Goal: Task Accomplishment & Management: Manage account settings

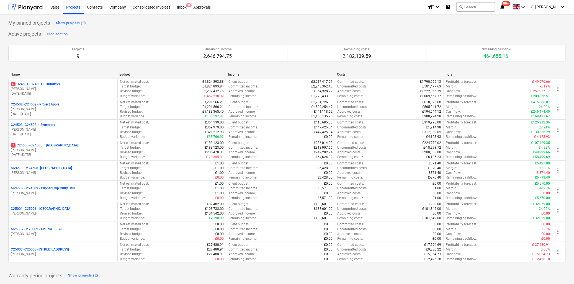
click at [58, 148] on p "7 C24505 - C24505 – [GEOGRAPHIC_DATA]" at bounding box center [44, 145] width 67 height 5
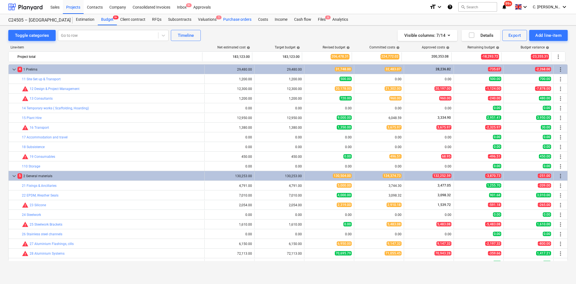
click at [242, 20] on div "Purchase orders" at bounding box center [237, 19] width 35 height 11
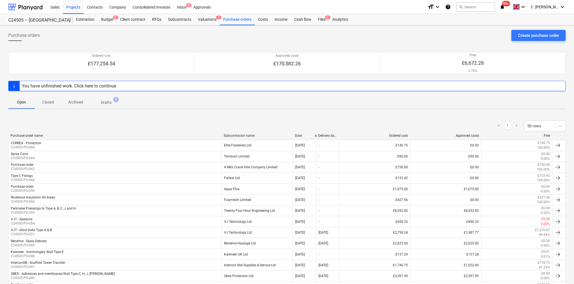
click at [236, 135] on div "Subcontractor name" at bounding box center [257, 136] width 67 height 4
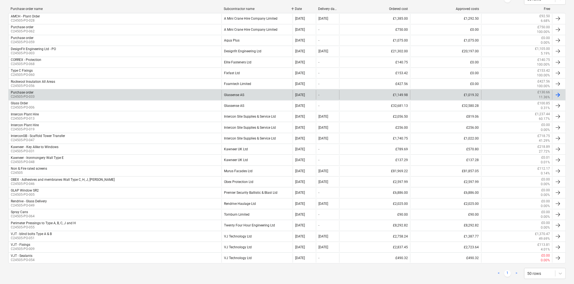
scroll to position [138, 0]
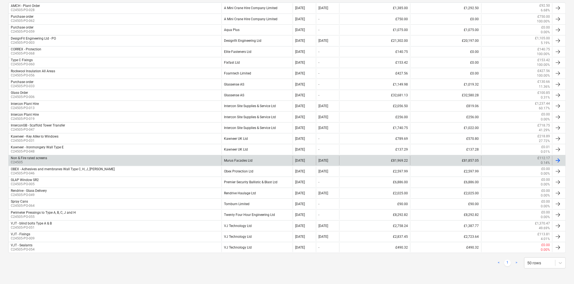
click at [223, 157] on div "Murus Facades Ltd" at bounding box center [257, 160] width 71 height 9
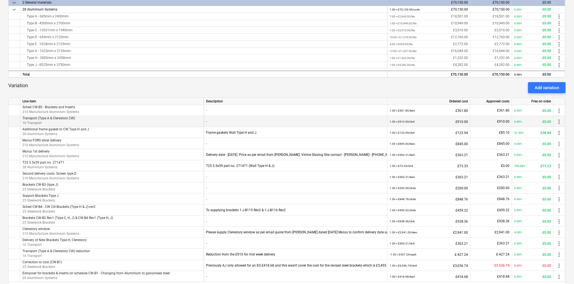
scroll to position [136, 0]
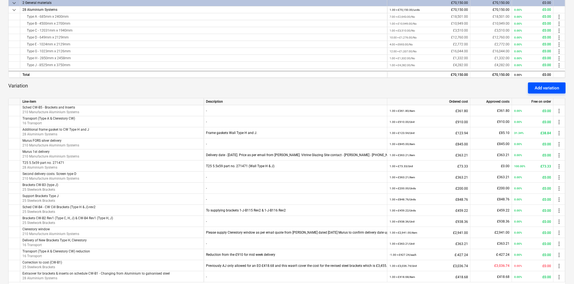
click at [541, 90] on div "Add variation" at bounding box center [547, 88] width 24 height 7
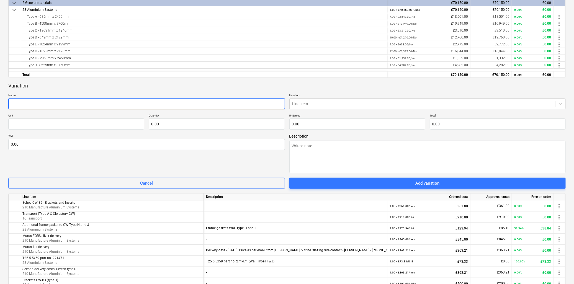
click at [101, 107] on input "text" at bounding box center [146, 103] width 277 height 11
type textarea "x"
type input "C"
type textarea "x"
type input "Co"
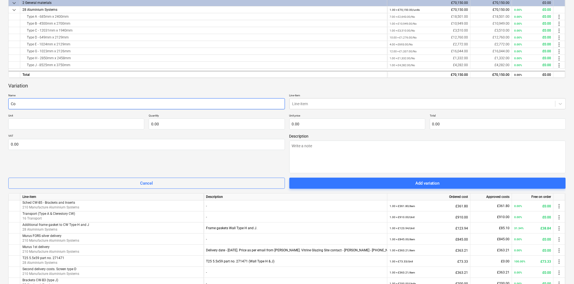
type textarea "x"
type input "Col"
type textarea "x"
type input "Coll"
type textarea "x"
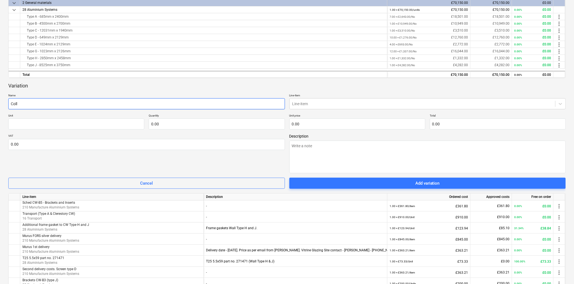
type input "Colle"
type textarea "x"
type input "Collec"
type textarea "x"
type input "Collect"
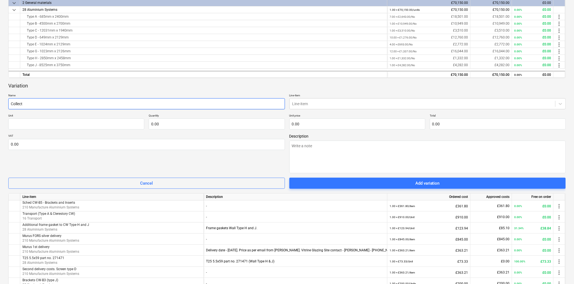
type textarea "x"
type input "Collecti"
type textarea "x"
type input "Collectio"
type textarea "x"
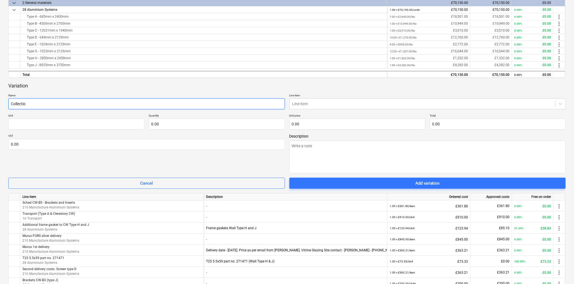
type input "Collection"
type textarea "x"
type input "Collection"
type textarea "x"
type input "Collection o"
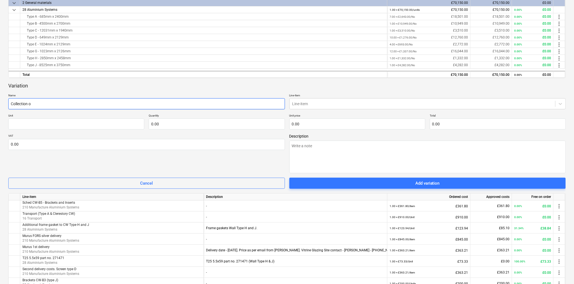
type textarea "x"
type input "Collection of"
type textarea "x"
type input "Collection of"
type textarea "x"
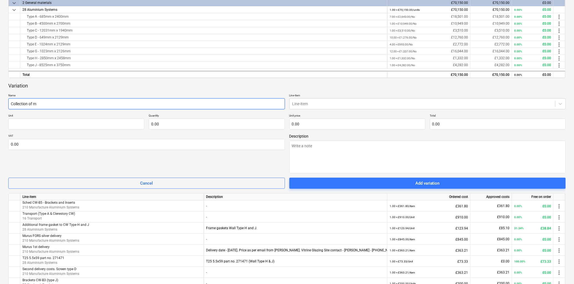
type input "Collection of me"
type textarea "x"
type input "Collection of met"
type textarea "x"
type input "Collection of meta"
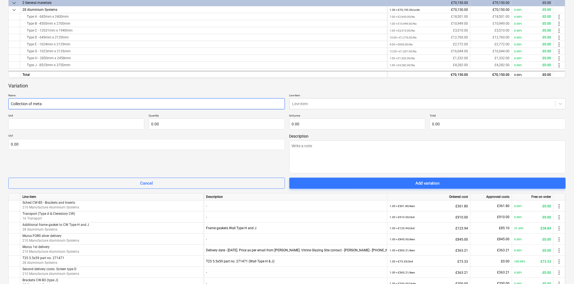
type textarea "x"
type input "Collection of metal"
type textarea "x"
type input "Collection of metal s"
type textarea "x"
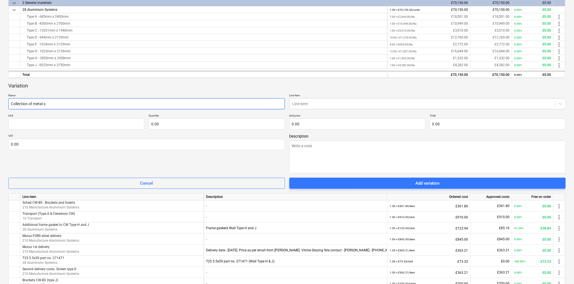
type input "Collection of metal st"
type textarea "x"
type input "Collection of metal sti"
type textarea "x"
type input "Collection of metal stil"
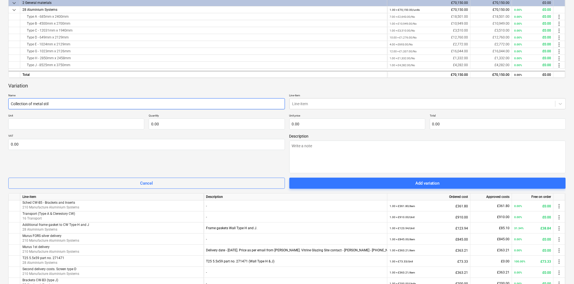
type textarea "x"
type input "Collection of metal still"
type textarea "x"
type input "Collection of metal stilla"
type textarea "x"
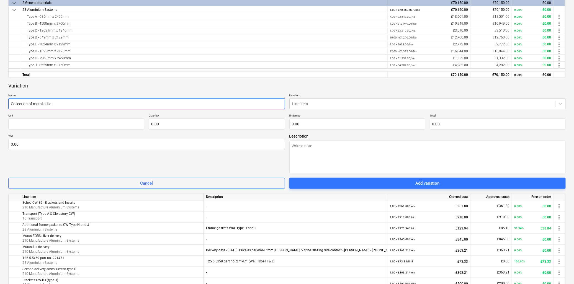
type input "Collection of metal stillag"
type textarea "x"
type input "Collection of metal stillage"
type textarea "x"
type input "Collection of metal stillages"
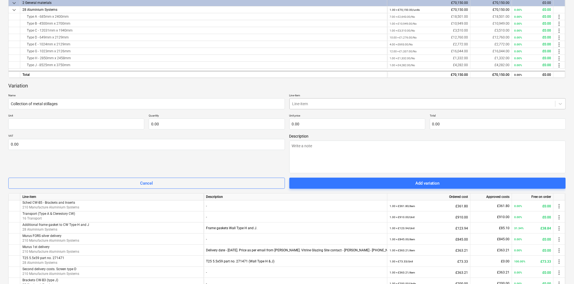
click at [335, 101] on div at bounding box center [423, 104] width 261 height 6
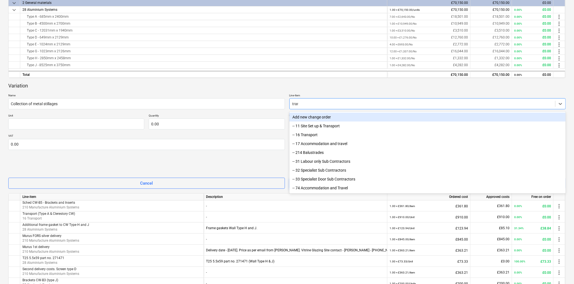
type input "trans"
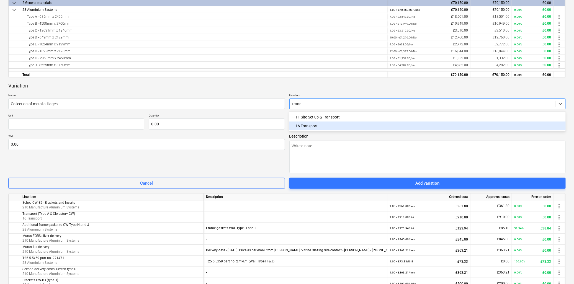
click at [317, 128] on div "-- 16 Transport" at bounding box center [428, 126] width 277 height 9
type textarea "x"
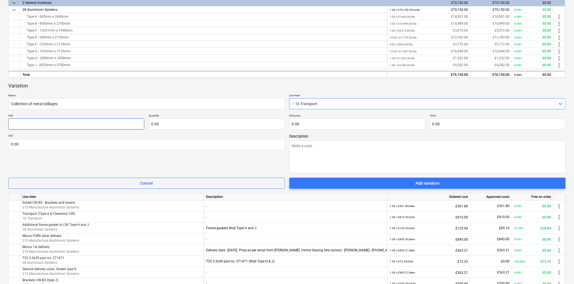
click at [21, 126] on input "text" at bounding box center [76, 124] width 136 height 11
type textarea "x"
type input "U"
type textarea "x"
type input "Un"
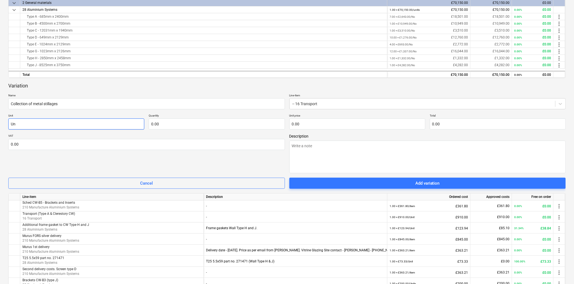
type textarea "x"
type input "Uni"
type textarea "x"
type input "Unit"
click at [162, 123] on input "text" at bounding box center [217, 124] width 136 height 11
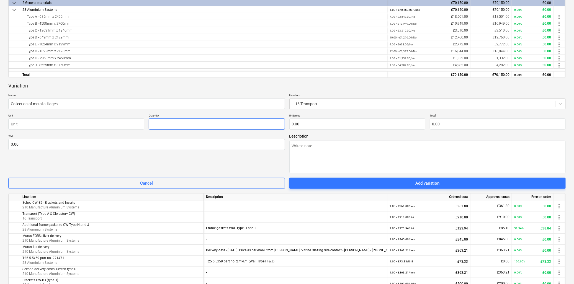
type textarea "x"
type input "1.00"
click at [348, 122] on input "text" at bounding box center [358, 124] width 136 height 11
type input "0.00"
click at [328, 122] on input "text" at bounding box center [358, 124] width 136 height 11
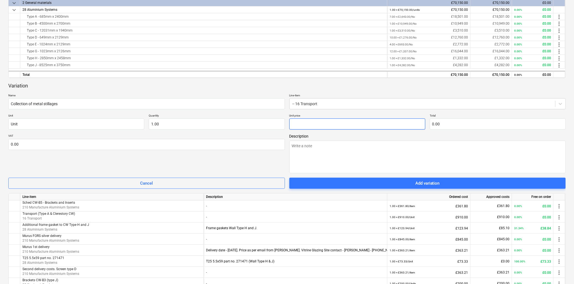
type textarea "x"
type input "6"
type input "6.00"
type textarea "x"
type input "61"
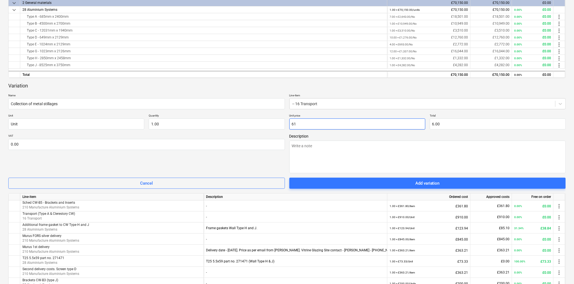
type input "61.00"
type textarea "x"
type input "611"
type input "611.00"
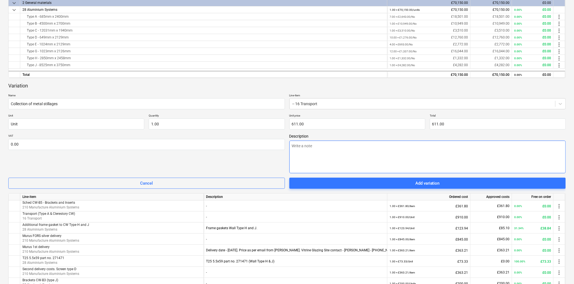
click at [334, 145] on textarea at bounding box center [428, 157] width 277 height 33
type textarea "x"
type textarea "C"
type textarea "x"
type textarea "Co"
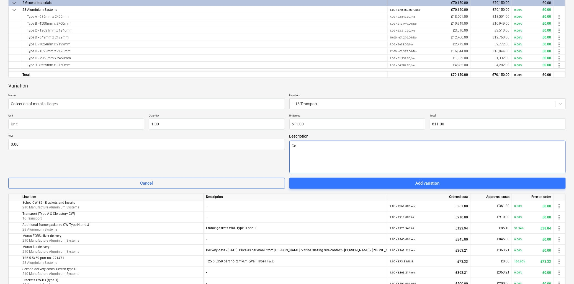
type textarea "x"
type textarea "Col"
type textarea "x"
type textarea "Coll"
type textarea "x"
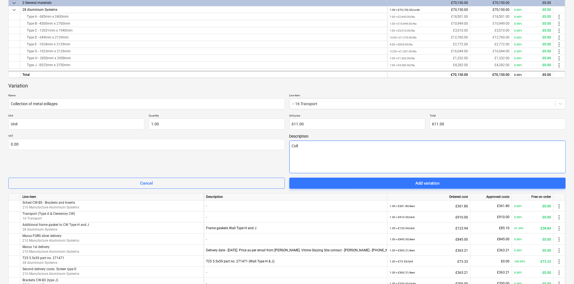
type textarea "Colle"
type textarea "x"
type textarea "Collec"
type textarea "x"
type textarea "Collect"
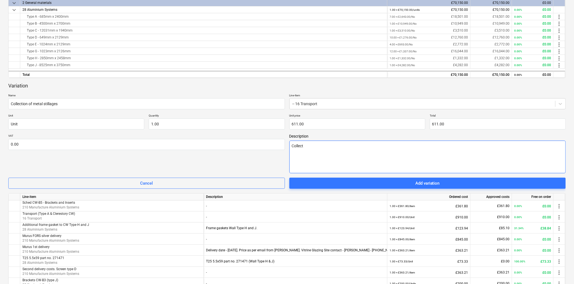
type textarea "x"
type textarea "Collecti"
type textarea "x"
type textarea "Collectio"
type textarea "x"
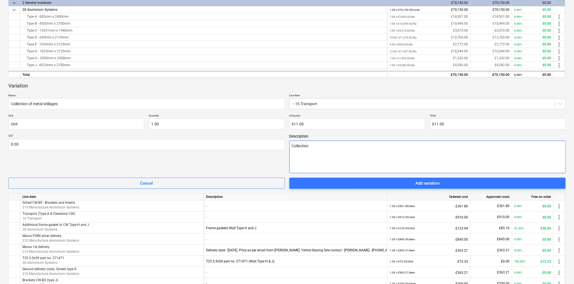
type textarea "Collection"
type textarea "x"
type textarea "Collection o"
type textarea "x"
type textarea "Collection of"
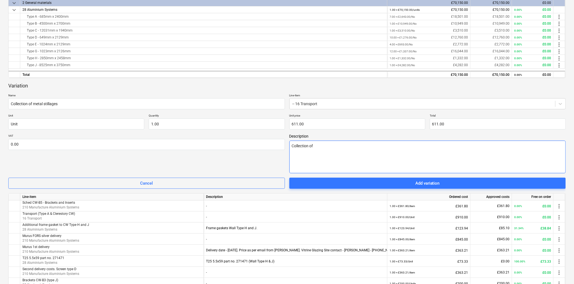
type textarea "x"
type textarea "Collection of"
type textarea "x"
type textarea "Collection of m"
type textarea "x"
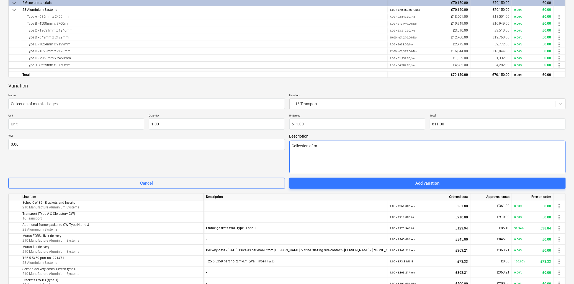
type textarea "Collection of me"
type textarea "x"
type textarea "Collection of met"
type textarea "x"
type textarea "Collection of meta"
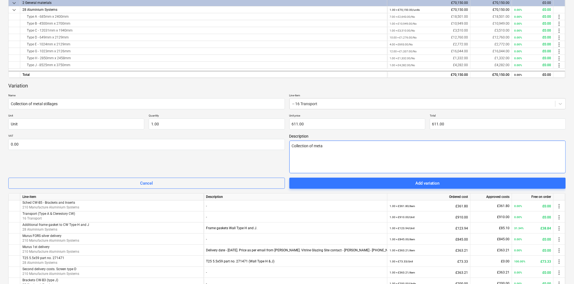
type textarea "x"
type textarea "Collection of metal"
type textarea "x"
type textarea "Collection of metall"
type textarea "x"
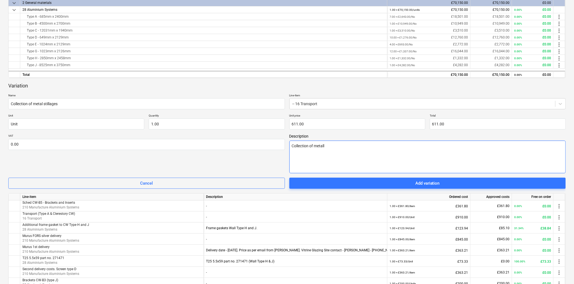
type textarea "Collection of metall"
type textarea "x"
type textarea "Collection of metall s"
type textarea "x"
type textarea "Collection of metall st"
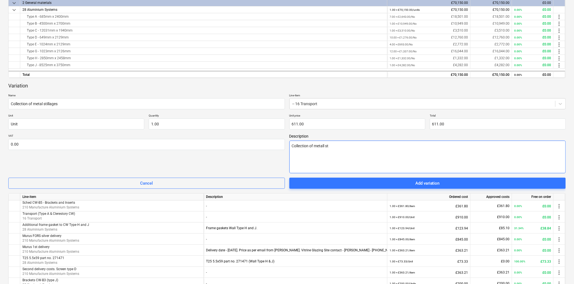
type textarea "x"
type textarea "Collection of metall sti"
type textarea "x"
type textarea "Collection of metall stil"
type textarea "x"
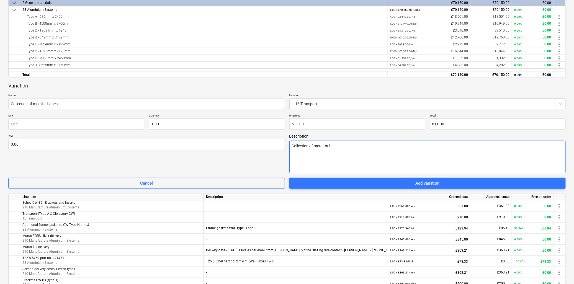
type textarea "Collection of metall still"
type textarea "x"
type textarea "Collection of metall stilla"
type textarea "x"
type textarea "Collection of metall stillag"
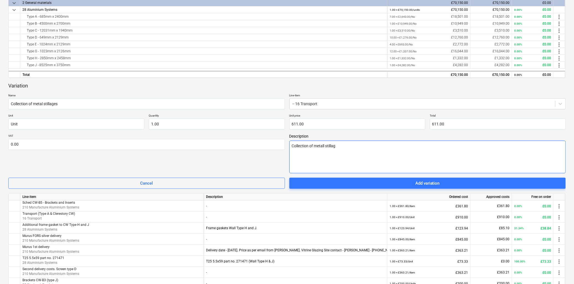
type textarea "x"
type textarea "Collection of metall stillage"
type textarea "x"
type textarea "Collection of metall stillages"
type textarea "x"
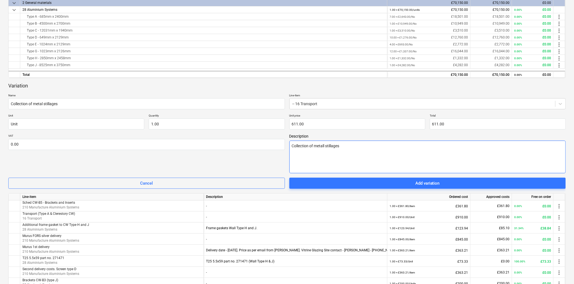
type textarea "Collection of metall stillages"
type textarea "x"
click at [345, 149] on textarea "Collection of metal stillages" at bounding box center [428, 157] width 277 height 33
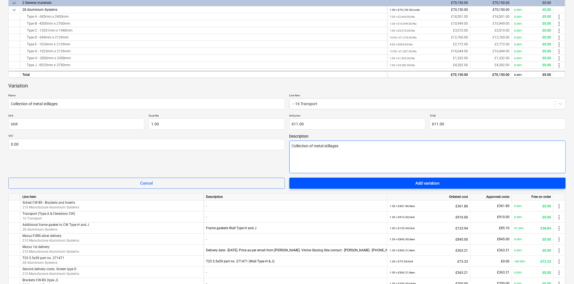
type textarea "Collection of metal stillages"
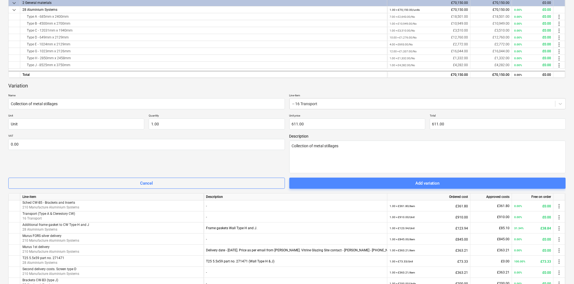
click at [423, 183] on div "Add variation" at bounding box center [428, 183] width 24 height 7
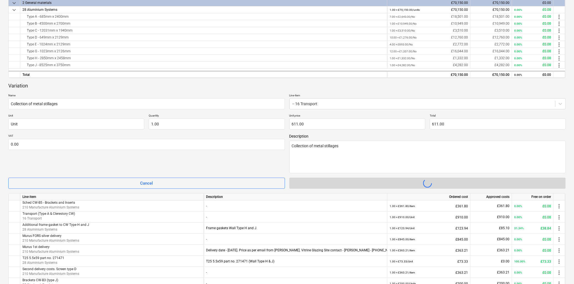
type textarea "x"
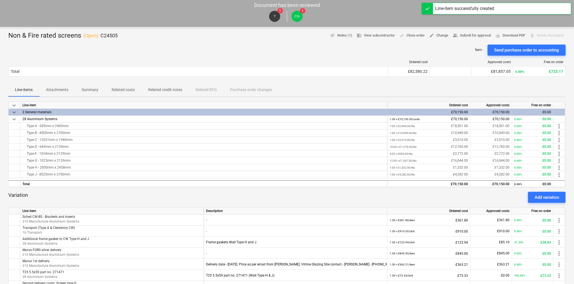
scroll to position [0, 0]
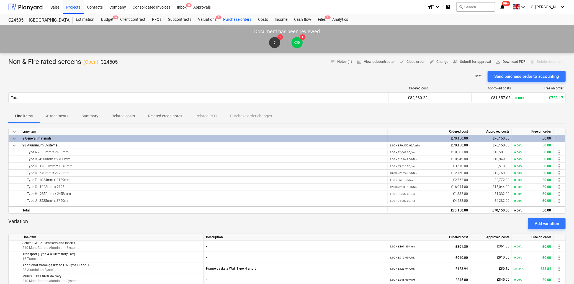
click at [503, 60] on span "save_alt Download PDF" at bounding box center [511, 62] width 30 height 6
